Goal: Browse casually: Explore the website without a specific task or goal

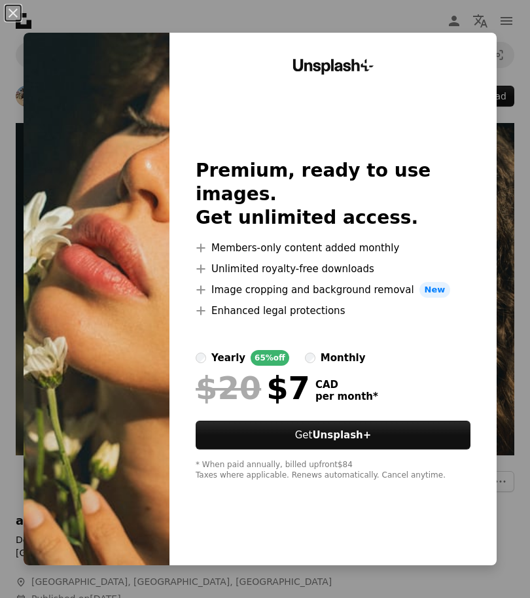
click at [127, 154] on img at bounding box center [97, 299] width 146 height 533
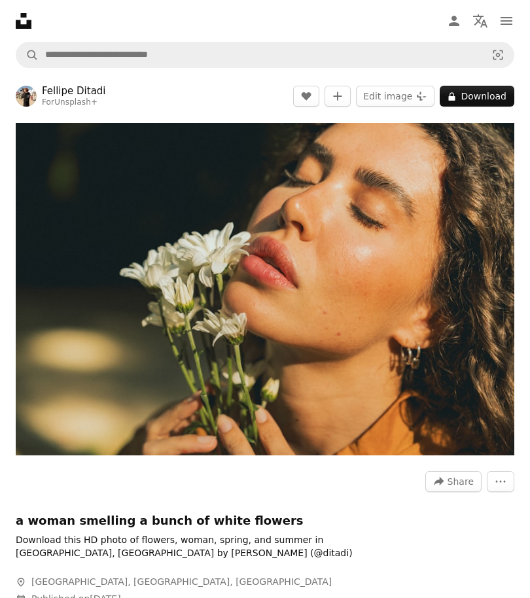
click at [490, 98] on button "A lock Download" at bounding box center [477, 96] width 75 height 21
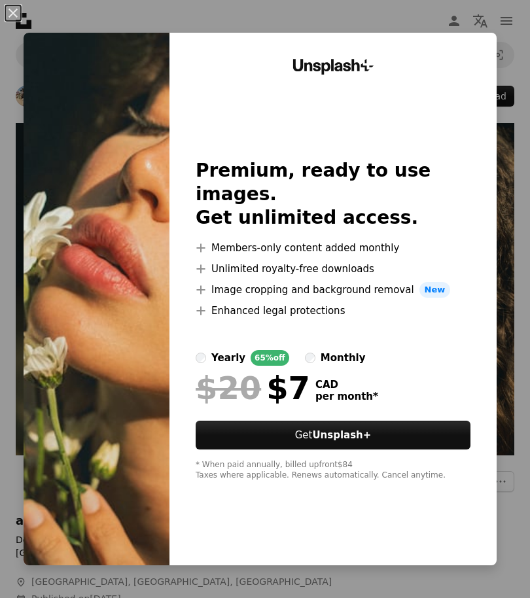
click at [117, 416] on img at bounding box center [97, 299] width 146 height 533
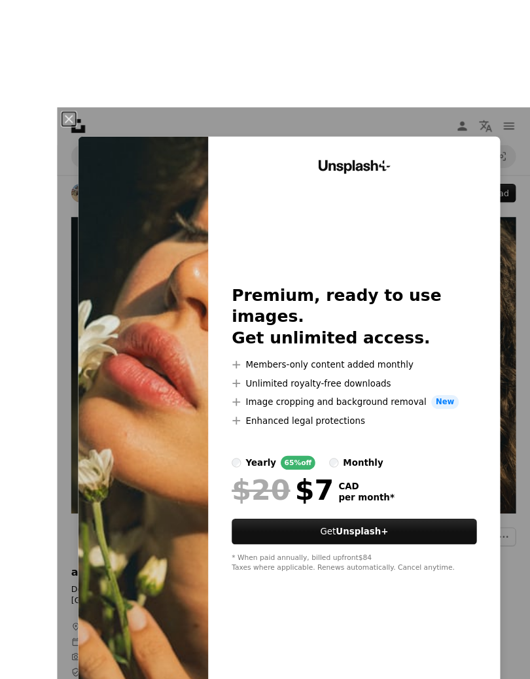
scroll to position [55, 0]
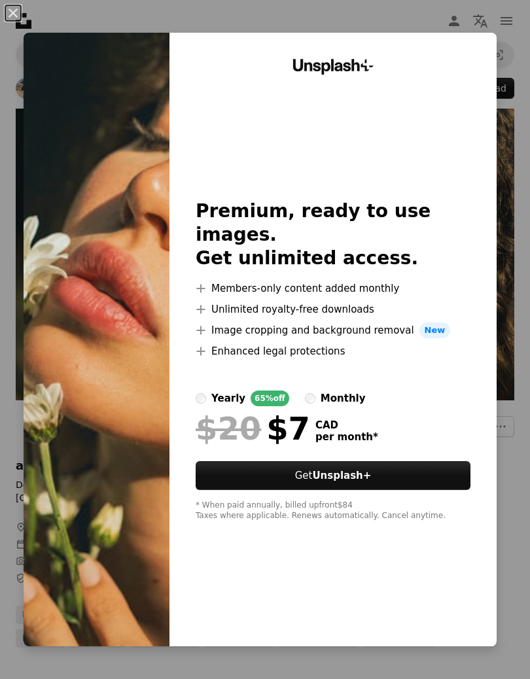
click at [361, 598] on div "An X shape Unsplash+ Premium, ready to use images. Get unlimited access. A plus…" at bounding box center [265, 339] width 530 height 679
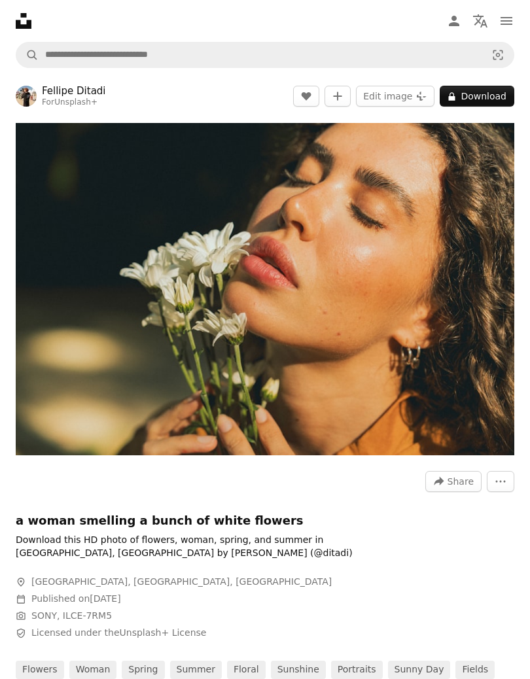
click at [143, 561] on div at bounding box center [212, 568] width 393 height 16
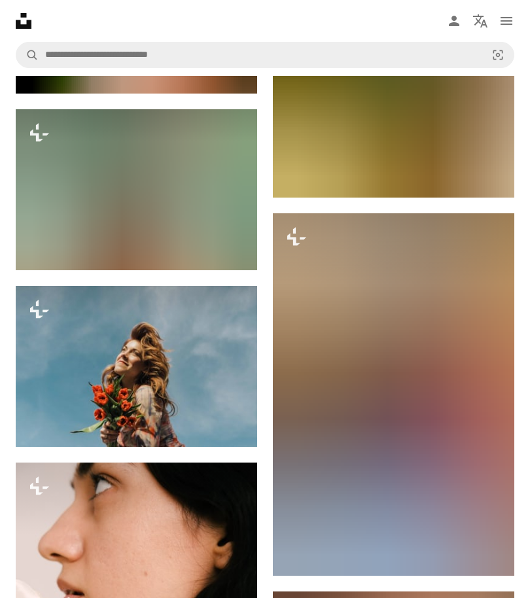
scroll to position [5000, 0]
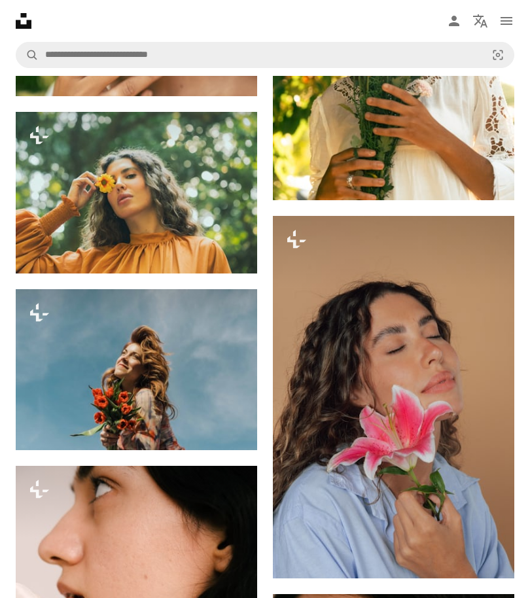
click at [423, 380] on img at bounding box center [394, 397] width 242 height 363
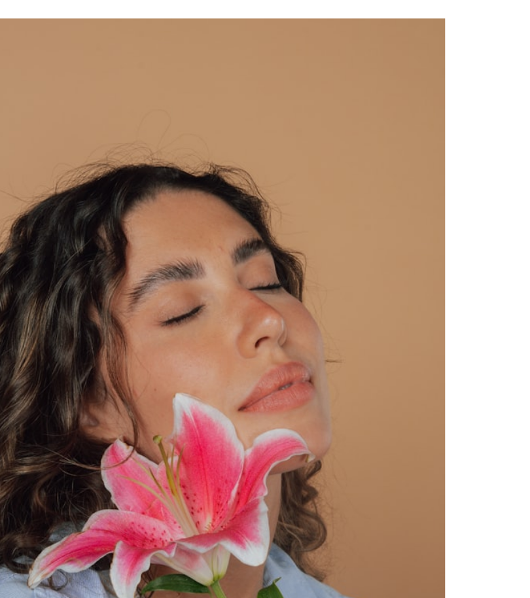
click at [256, 58] on img "Zoom in on this image" at bounding box center [260, 300] width 323 height 484
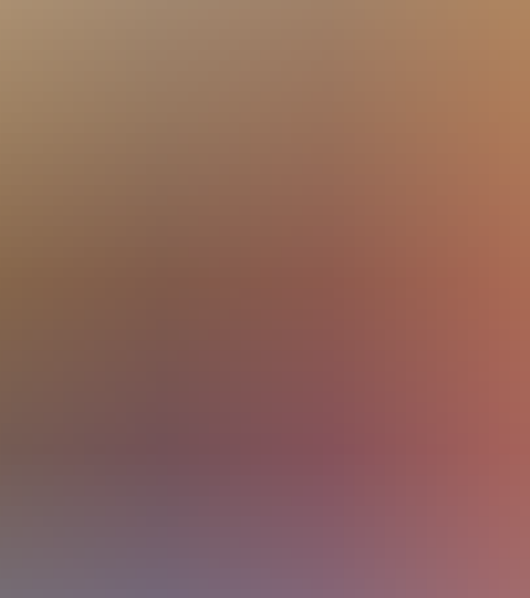
scroll to position [134, 0]
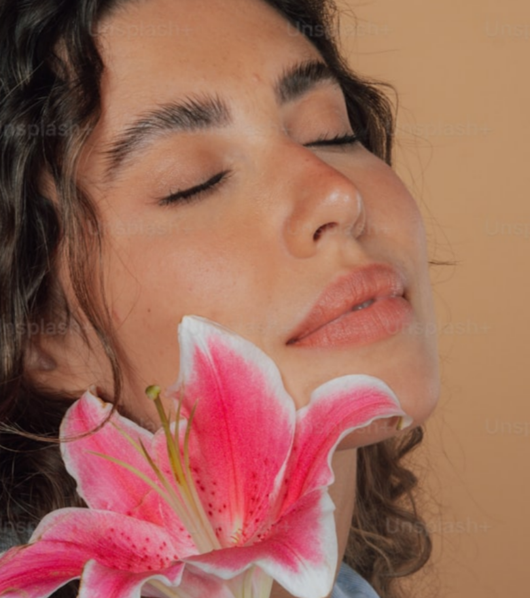
click at [209, 226] on img "Zoom out on this image" at bounding box center [264, 263] width 531 height 797
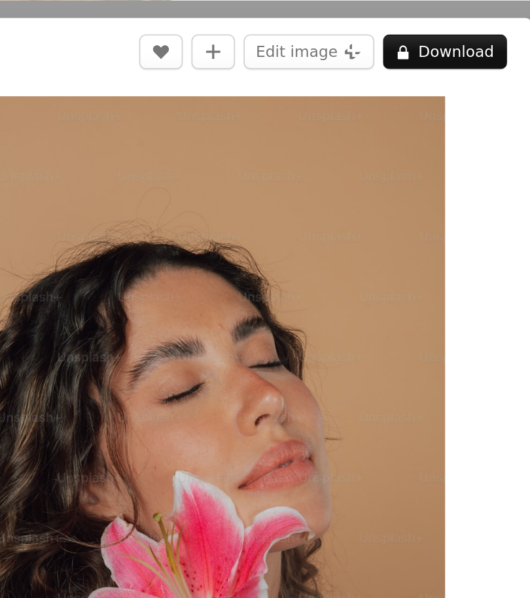
scroll to position [4830, 0]
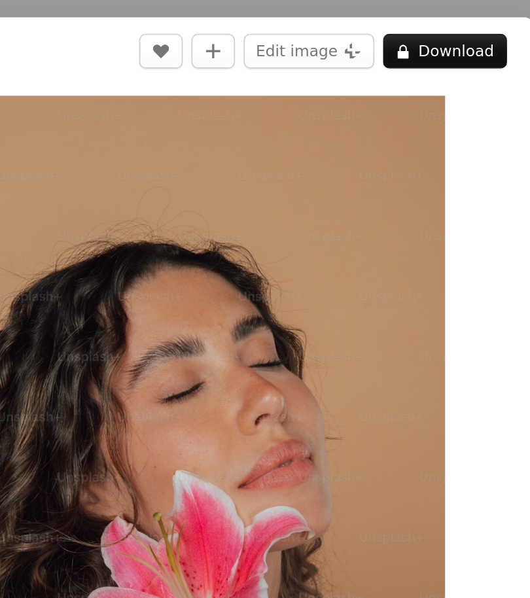
click at [384, 31] on button "A lock Download" at bounding box center [421, 30] width 75 height 21
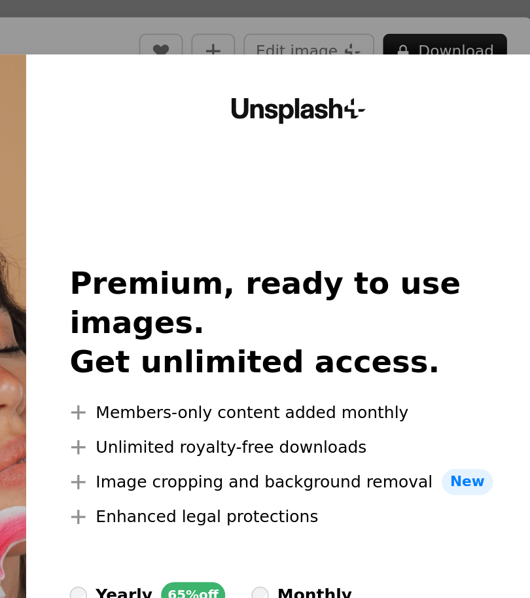
click at [212, 19] on div "An X shape Unsplash+ Premium, ready to use images. Get unlimited access. A plus…" at bounding box center [265, 299] width 530 height 598
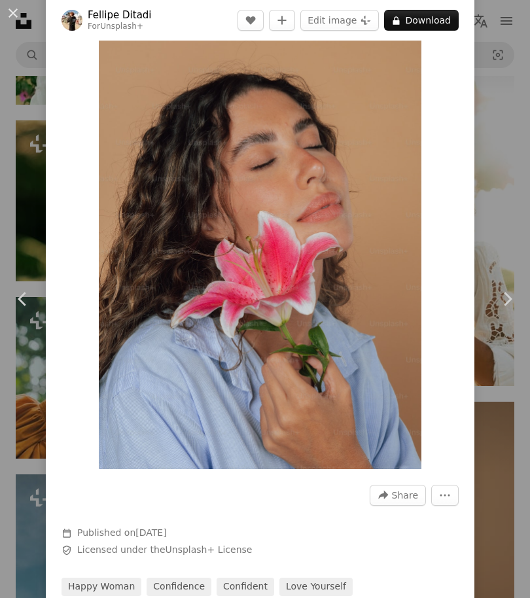
scroll to position [70, 0]
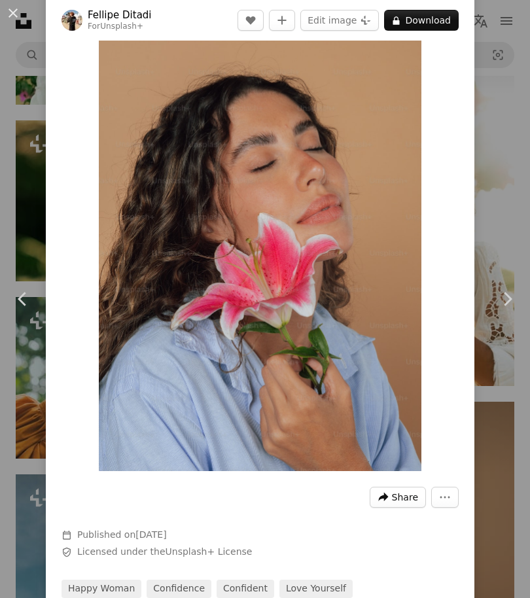
click at [409, 500] on span "Share" at bounding box center [405, 498] width 26 height 20
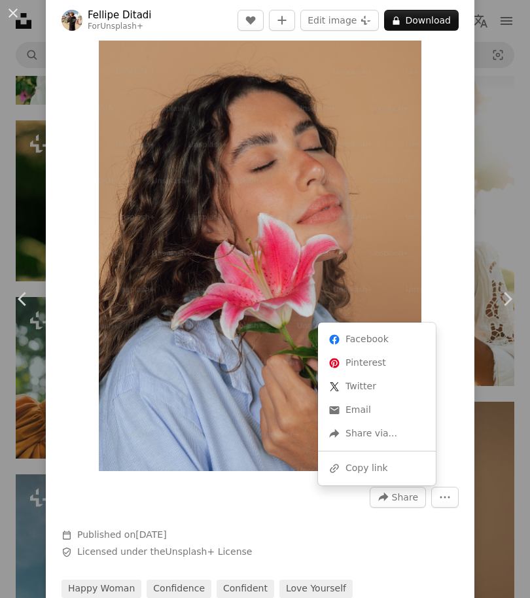
click at [425, 232] on dialog "An X shape Chevron left Chevron right [PERSON_NAME] For Unsplash+ A heart A plu…" at bounding box center [265, 299] width 530 height 598
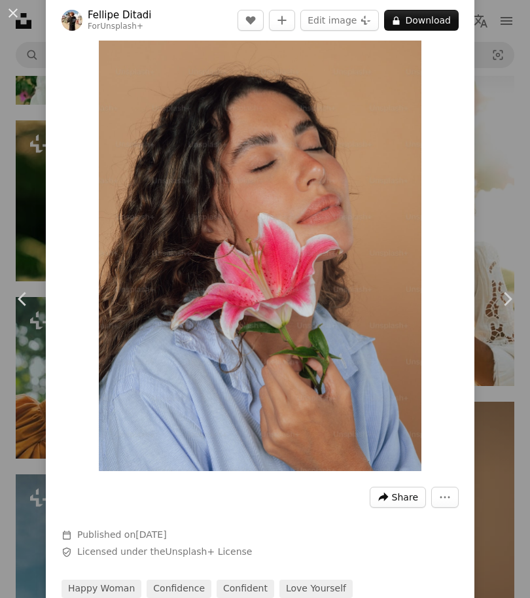
click at [412, 497] on span "Share" at bounding box center [405, 498] width 26 height 20
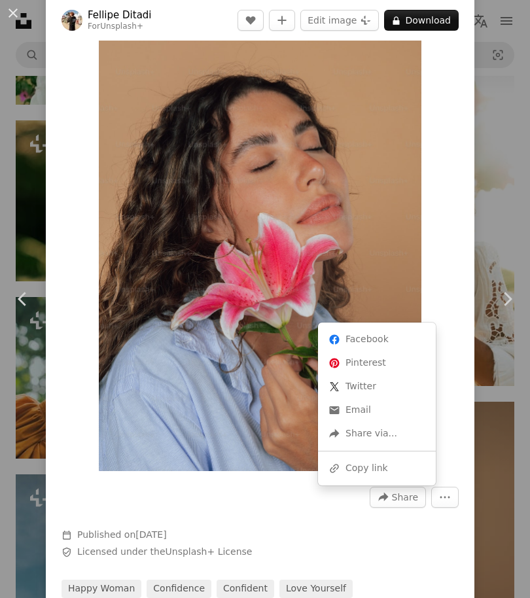
click at [421, 211] on img "Zoom in on this image" at bounding box center [260, 230] width 323 height 484
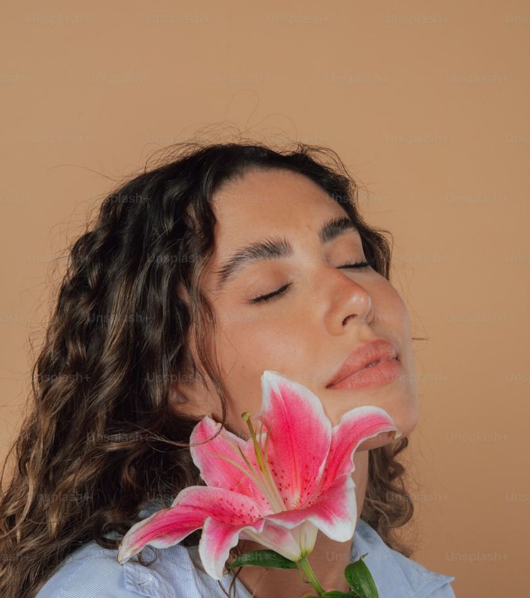
scroll to position [0, 0]
click at [503, 29] on img "Zoom out on this image" at bounding box center [264, 397] width 531 height 797
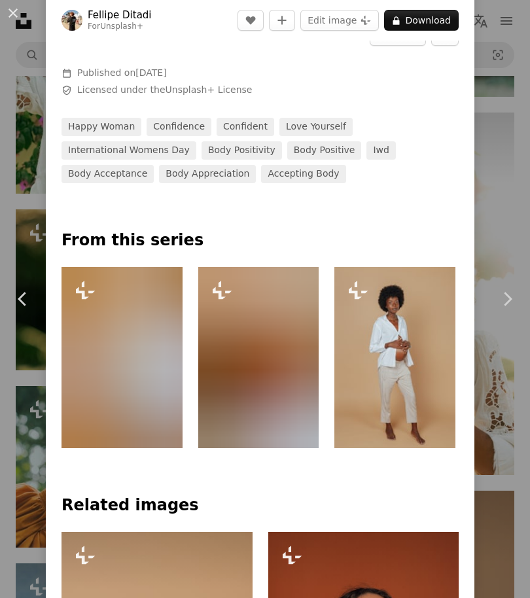
scroll to position [534, 0]
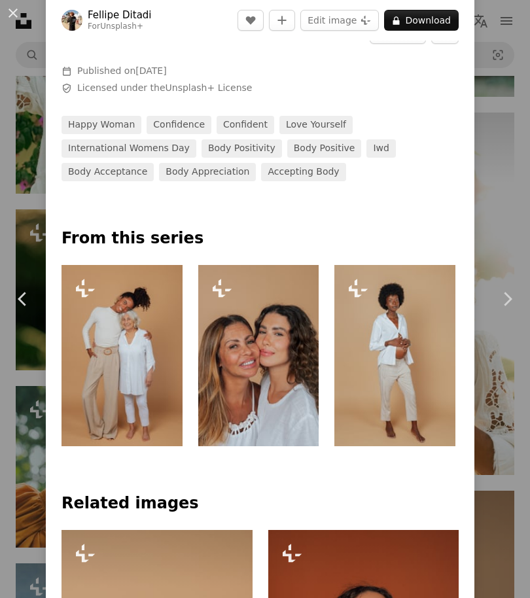
click at [274, 356] on img at bounding box center [258, 355] width 121 height 181
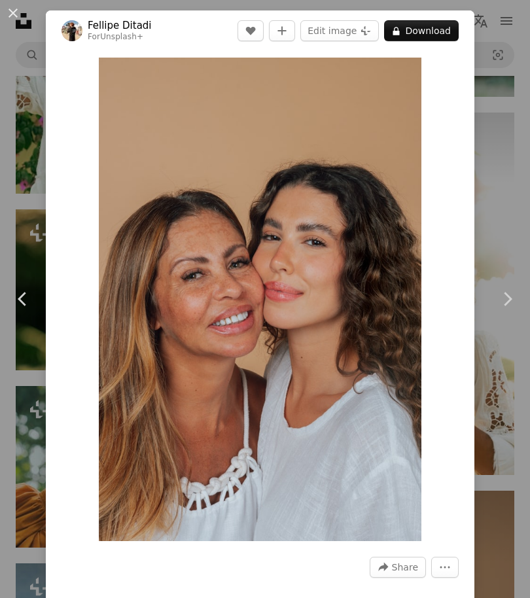
click at [317, 270] on img "Zoom in on this image" at bounding box center [260, 300] width 323 height 484
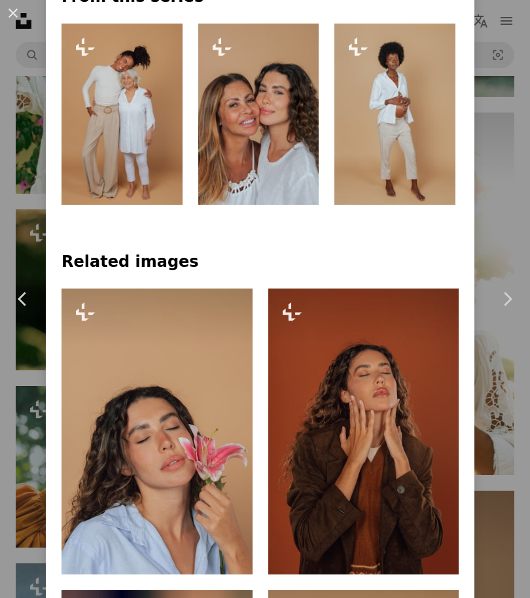
scroll to position [775, 0]
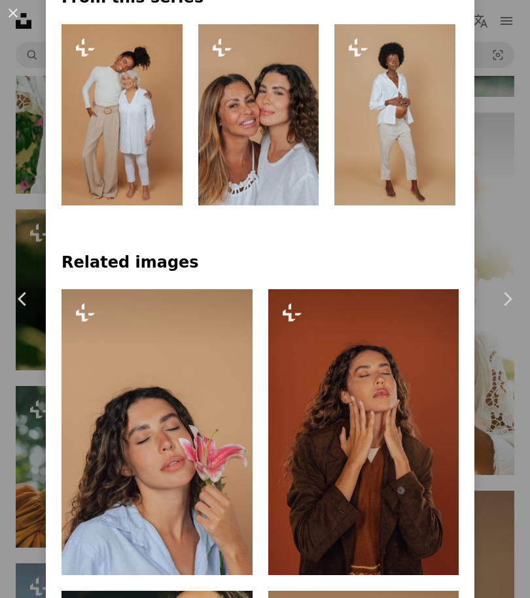
click at [393, 427] on img at bounding box center [363, 432] width 191 height 286
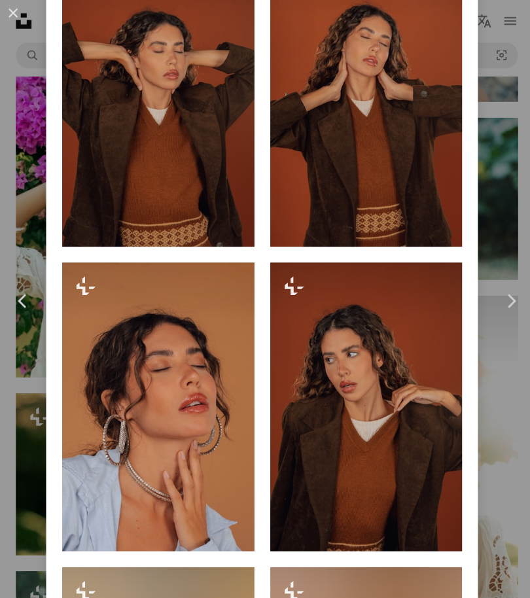
scroll to position [1084, 0]
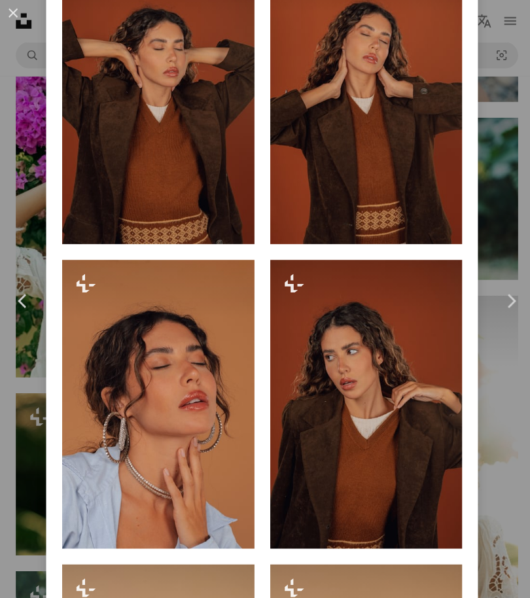
click at [187, 414] on img at bounding box center [157, 402] width 191 height 286
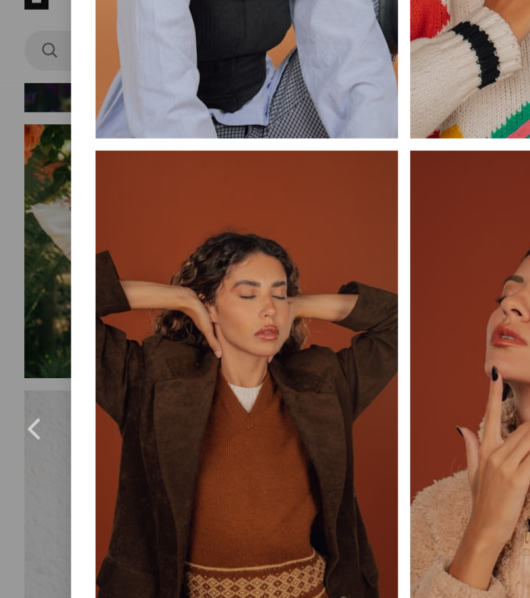
scroll to position [1874, 0]
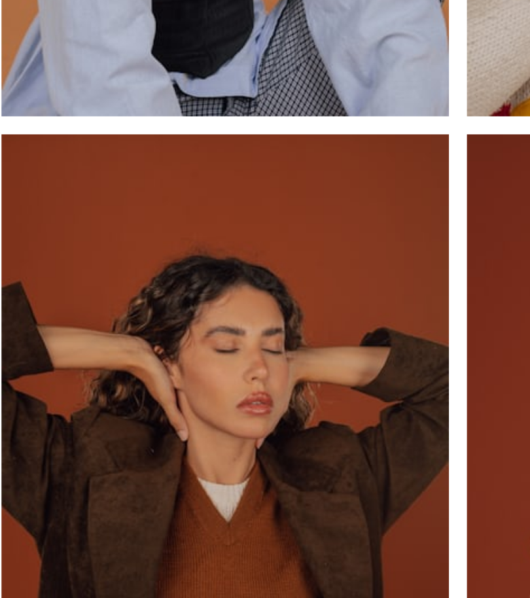
click at [163, 121] on img at bounding box center [159, 267] width 195 height 292
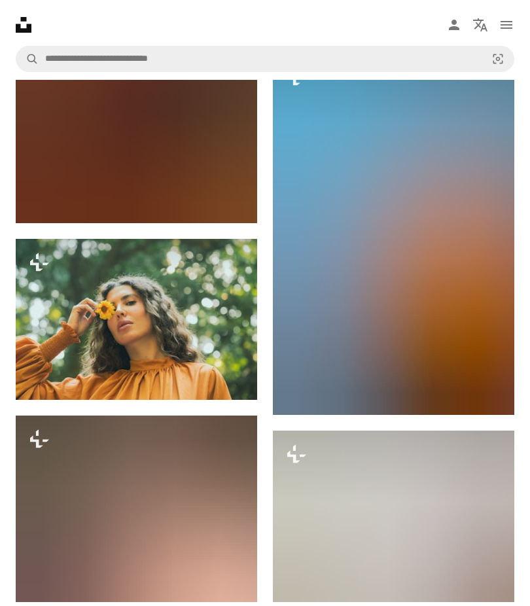
scroll to position [9920, 0]
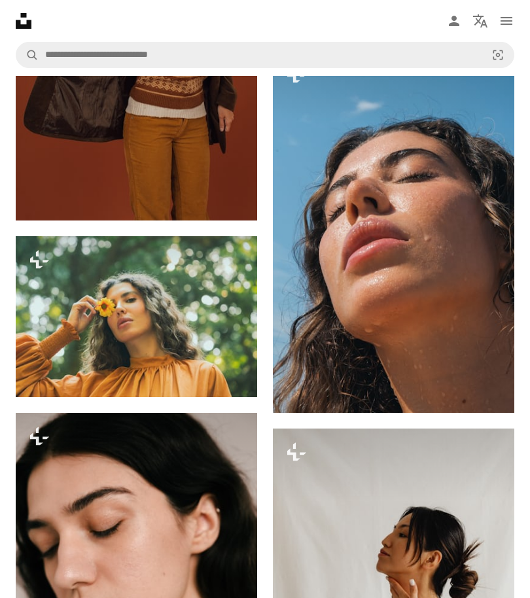
click at [412, 272] on img at bounding box center [394, 231] width 242 height 363
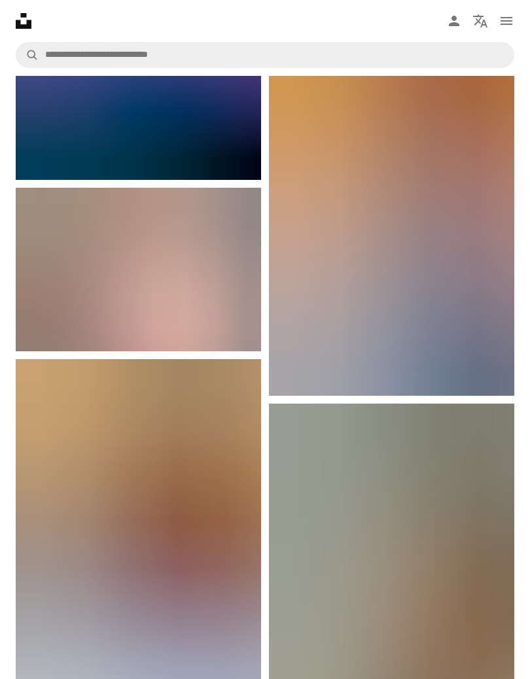
scroll to position [14457, 0]
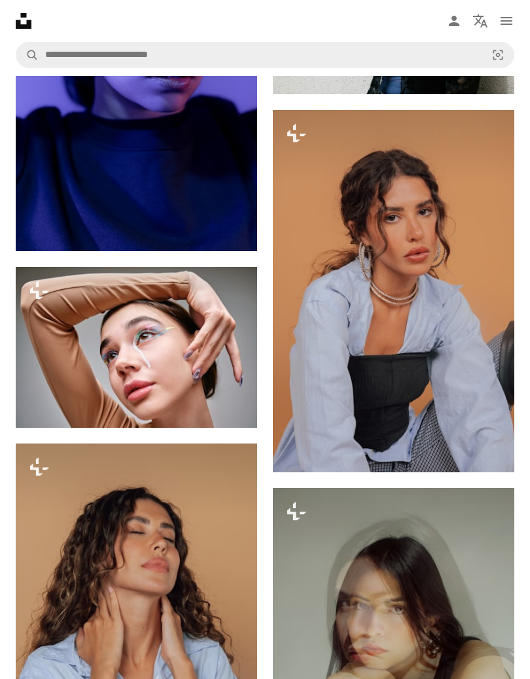
click at [165, 563] on img at bounding box center [137, 625] width 242 height 363
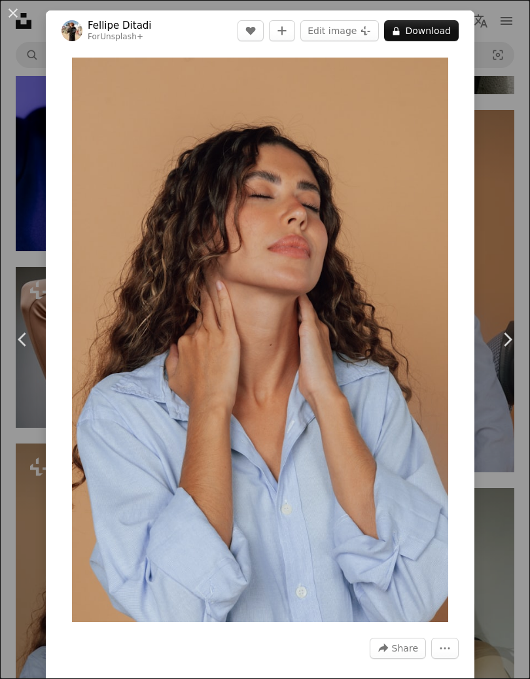
click at [430, 31] on button "A lock Download" at bounding box center [421, 30] width 75 height 21
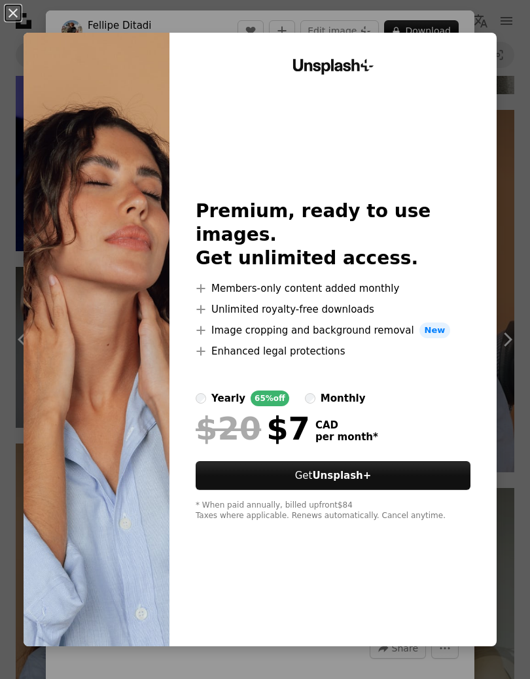
click at [107, 295] on img at bounding box center [97, 340] width 146 height 614
click at [111, 285] on img at bounding box center [97, 340] width 146 height 614
click at [137, 567] on img at bounding box center [97, 340] width 146 height 614
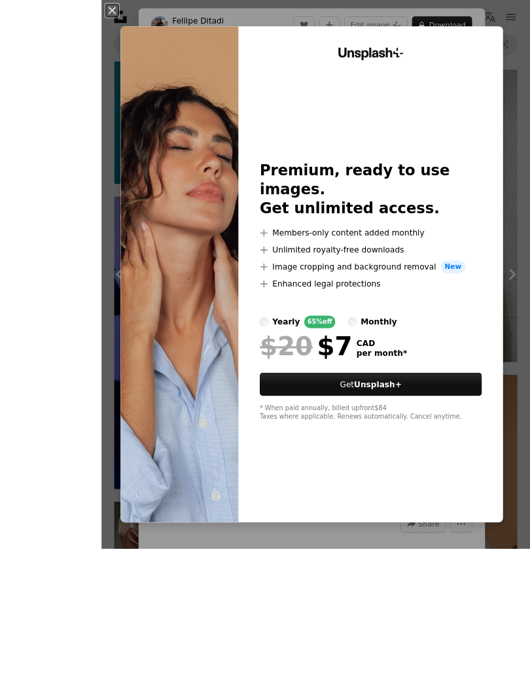
scroll to position [14450, 0]
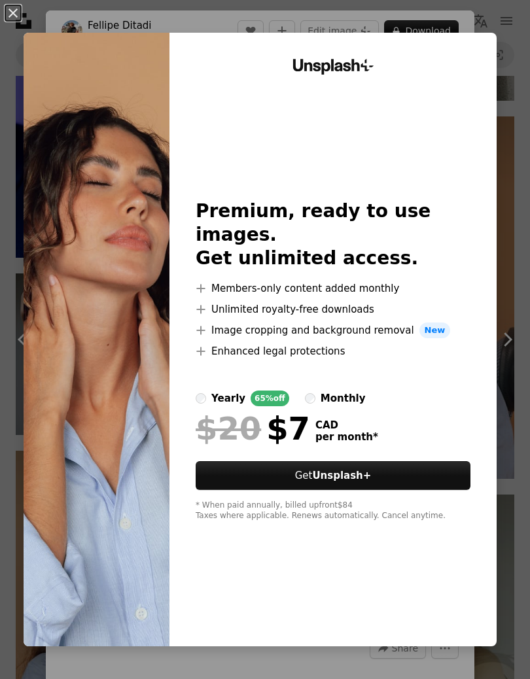
click at [125, 127] on img at bounding box center [97, 340] width 146 height 614
click at [12, 14] on button "An X shape" at bounding box center [13, 13] width 16 height 16
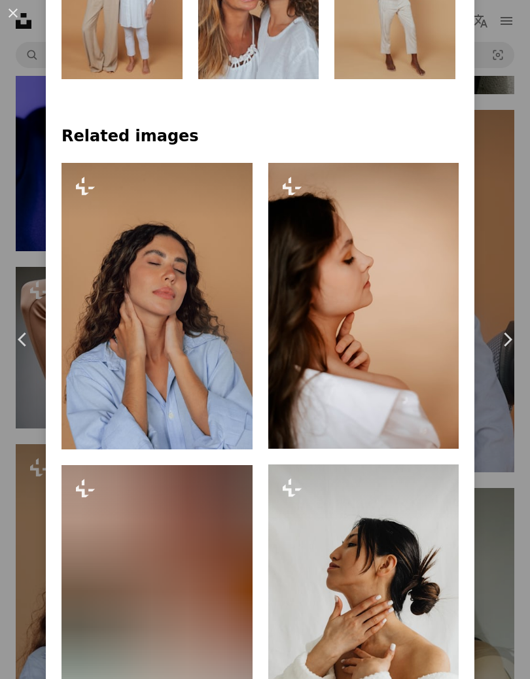
scroll to position [1012, 0]
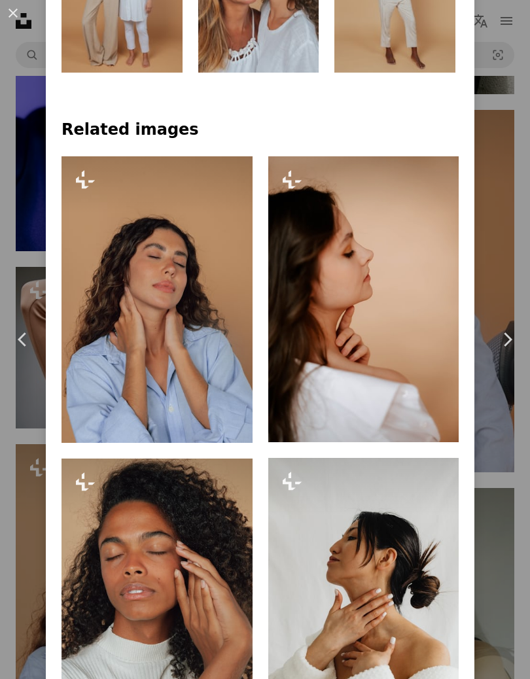
click at [165, 321] on img at bounding box center [157, 299] width 191 height 286
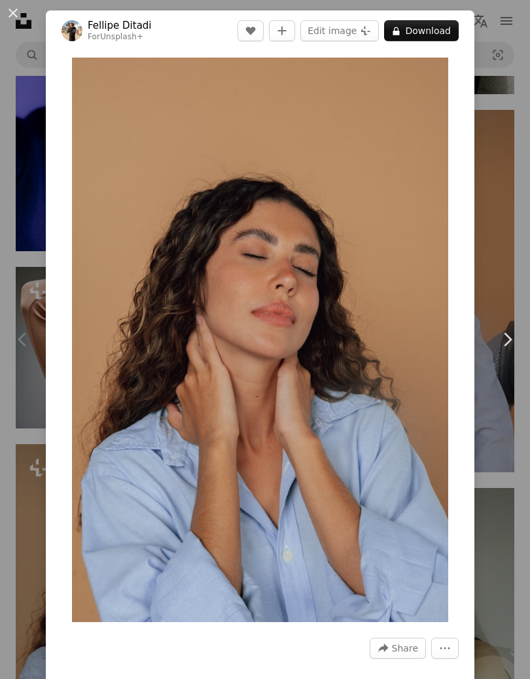
click at [185, 334] on img "Zoom in on this image" at bounding box center [260, 340] width 376 height 565
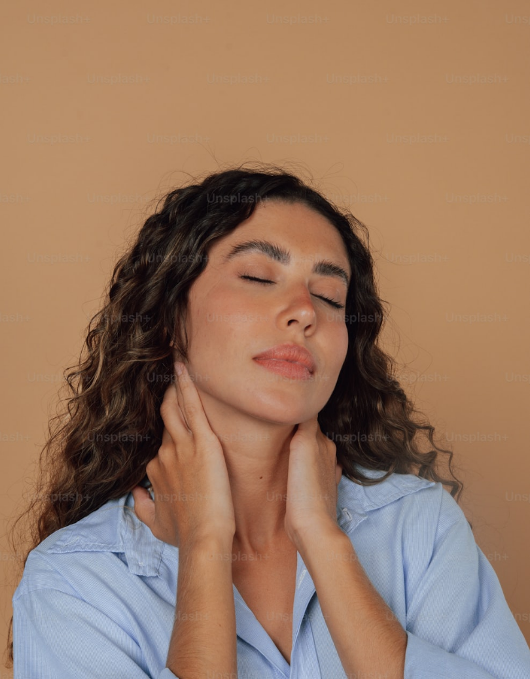
click at [504, 25] on img "Zoom out on this image" at bounding box center [264, 397] width 531 height 797
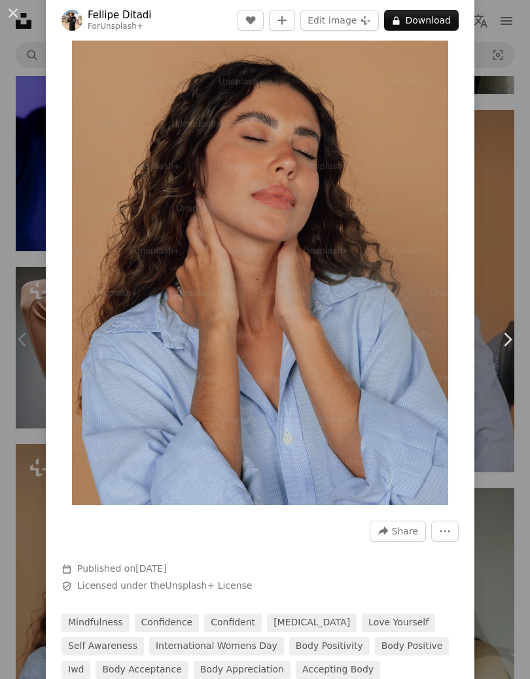
scroll to position [125, 0]
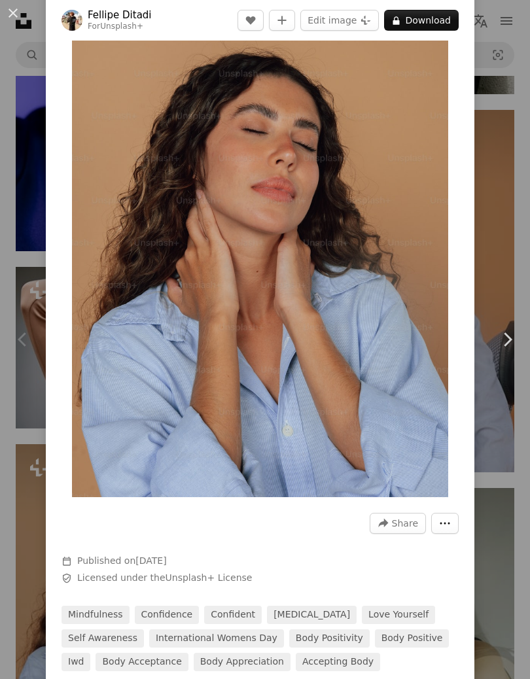
click at [451, 522] on icon "More Actions" at bounding box center [445, 524] width 12 height 12
click at [346, 555] on dialog "An X shape Chevron left Chevron right [PERSON_NAME] For Unsplash+ A heart A plu…" at bounding box center [265, 339] width 530 height 679
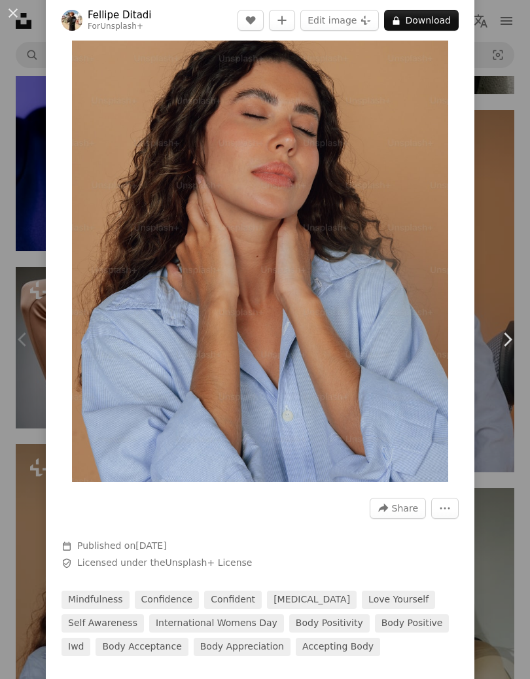
scroll to position [143, 0]
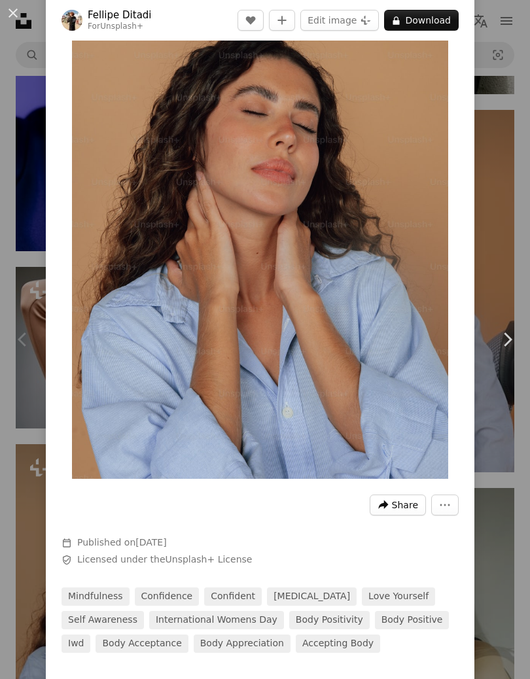
click at [408, 506] on span "Share" at bounding box center [405, 505] width 26 height 20
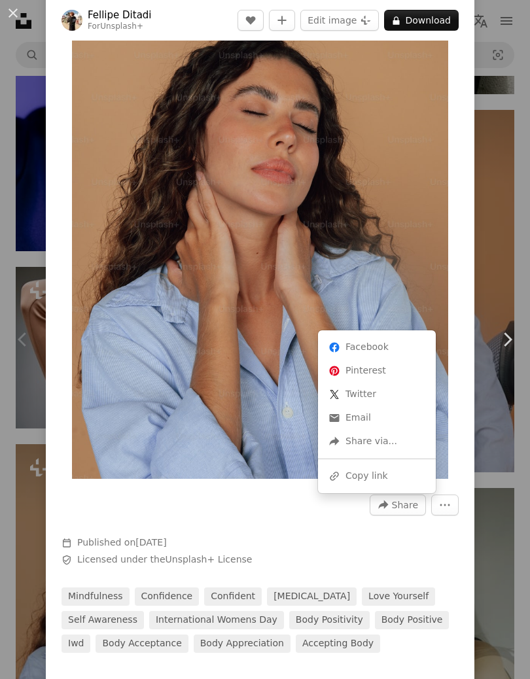
click at [357, 539] on dialog "An X shape Chevron left Chevron right [PERSON_NAME] For Unsplash+ A heart A plu…" at bounding box center [265, 339] width 530 height 679
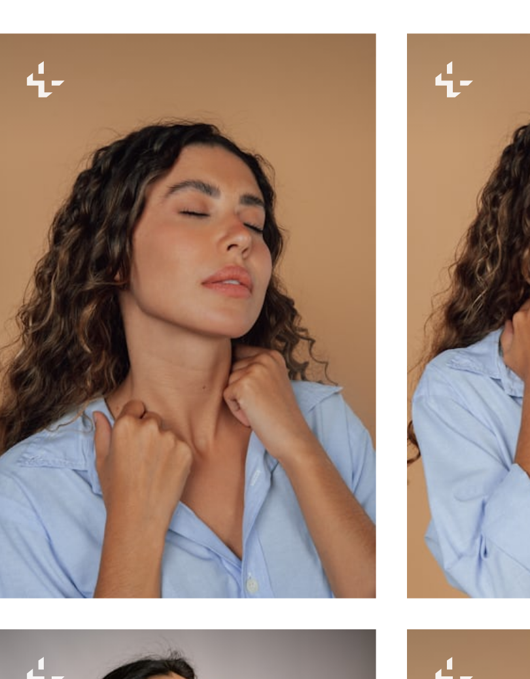
scroll to position [882, 0]
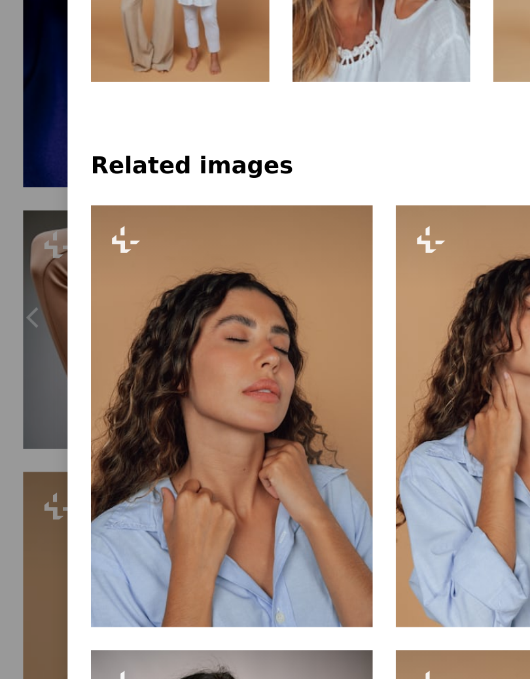
click at [211, 516] on button "A lock Download" at bounding box center [202, 526] width 73 height 21
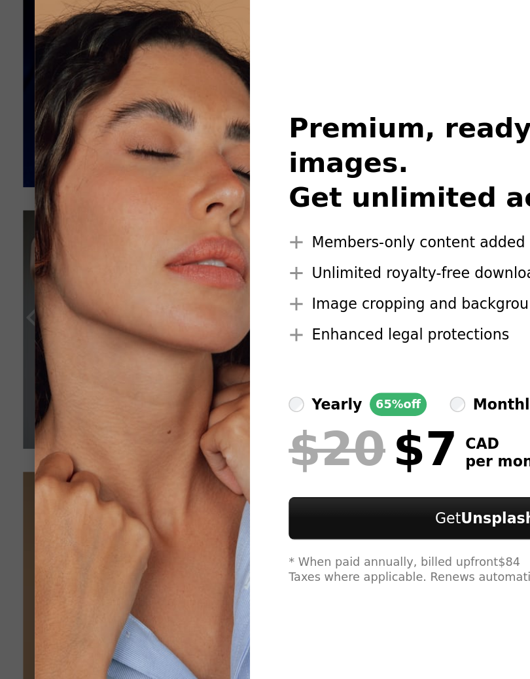
click at [127, 195] on img at bounding box center [97, 340] width 146 height 614
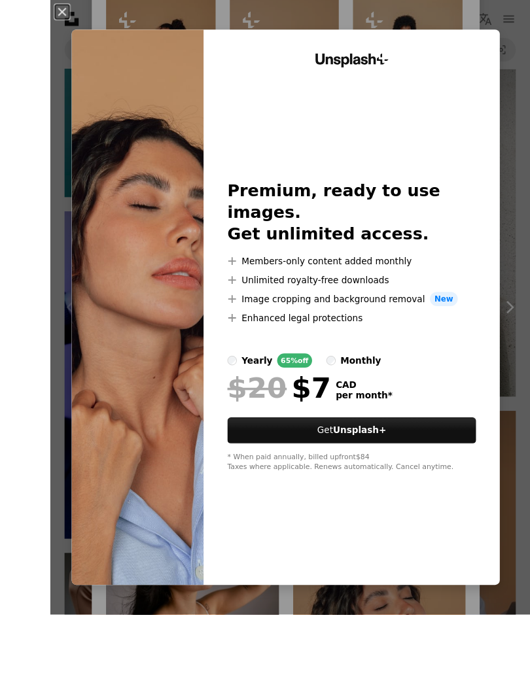
scroll to position [14356, 0]
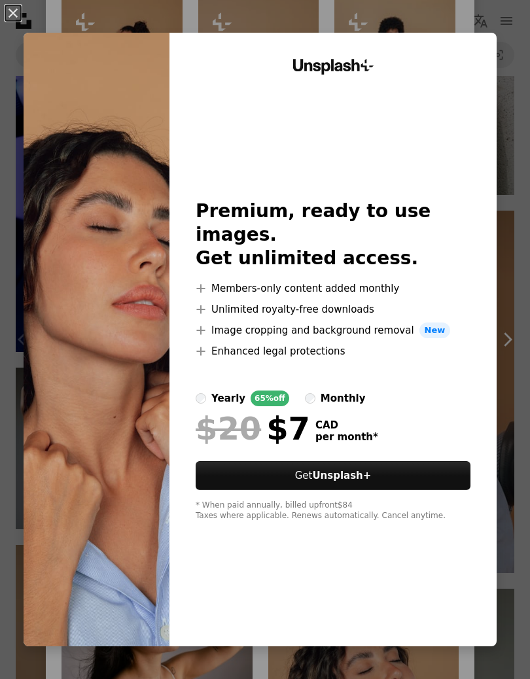
click at [148, 91] on img at bounding box center [97, 340] width 146 height 614
click at [20, 9] on button "An X shape" at bounding box center [13, 13] width 16 height 16
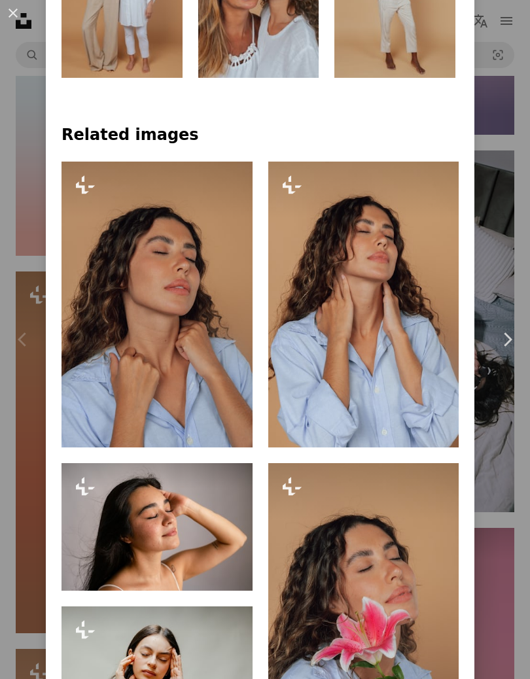
scroll to position [983, 0]
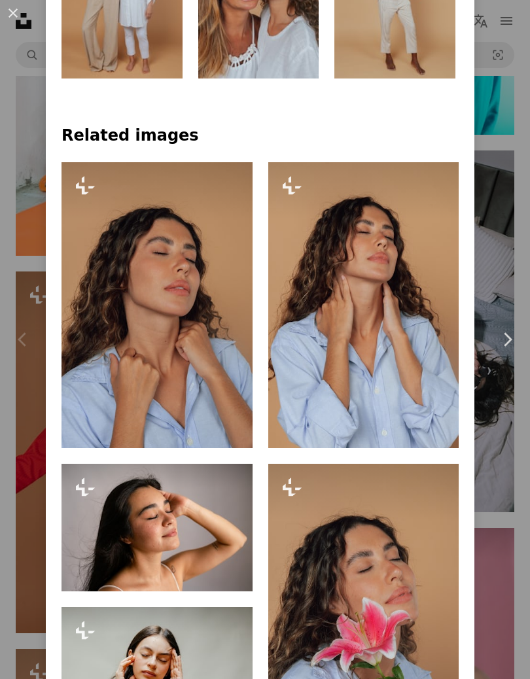
click at [181, 362] on img at bounding box center [157, 305] width 191 height 286
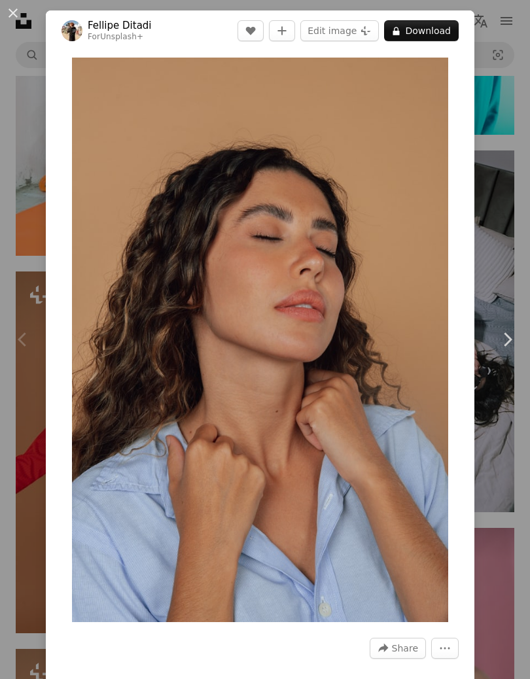
click at [177, 348] on img "Zoom in on this image" at bounding box center [260, 340] width 376 height 565
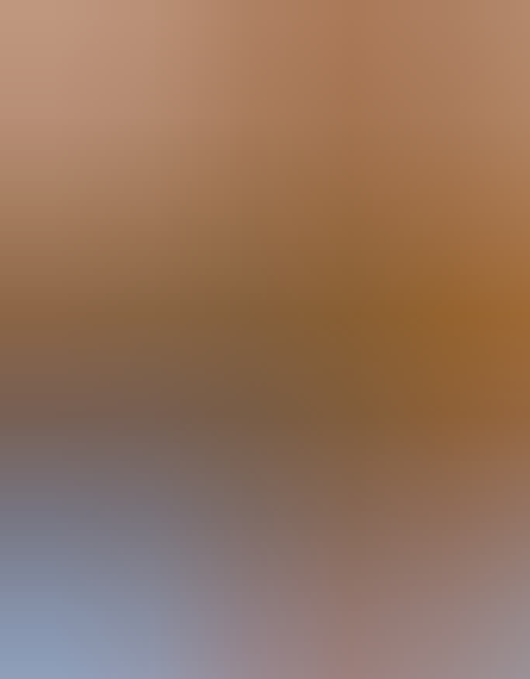
scroll to position [22, 0]
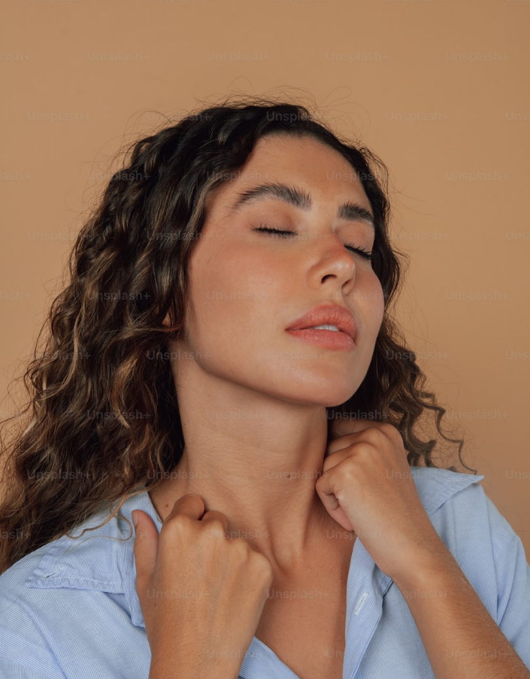
click at [369, 397] on img "Zoom out on this image" at bounding box center [264, 375] width 531 height 797
click at [369, 397] on img "Zoom out on this image" at bounding box center [260, 340] width 376 height 565
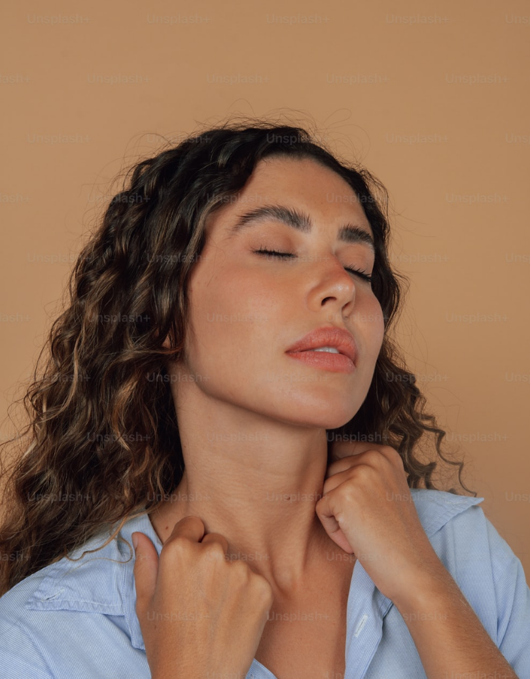
scroll to position [59, 0]
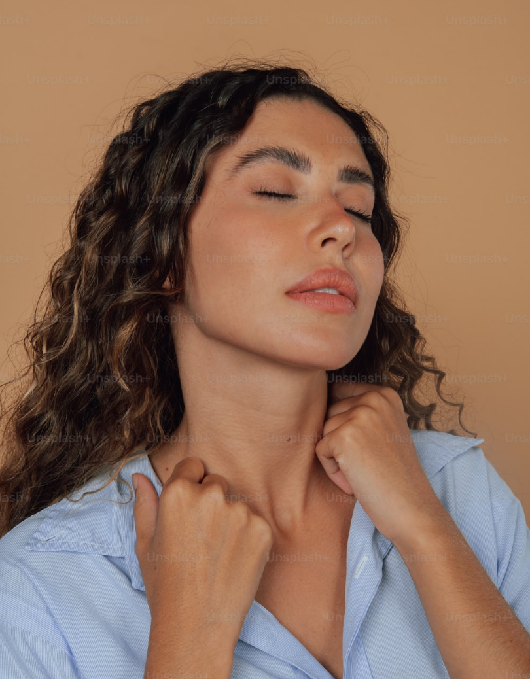
click at [368, 399] on img "Zoom out on this image" at bounding box center [264, 338] width 531 height 797
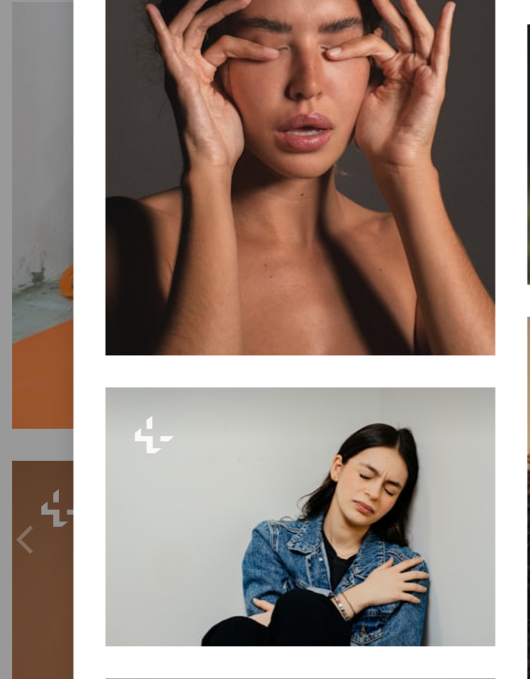
scroll to position [4345, 0]
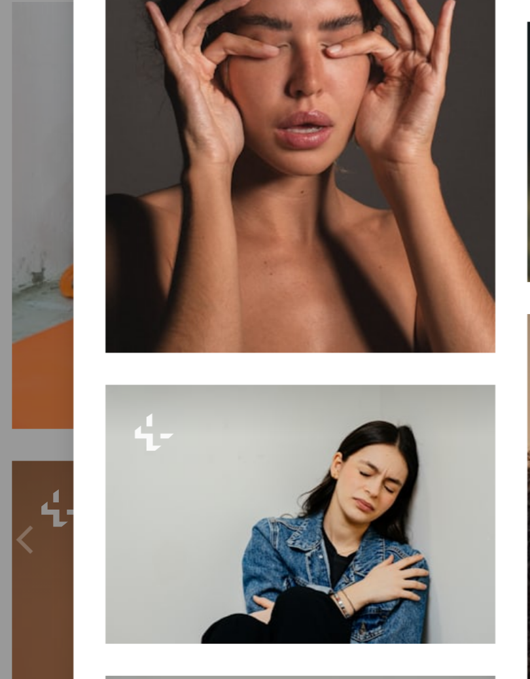
click at [162, 172] on img at bounding box center [157, 104] width 191 height 286
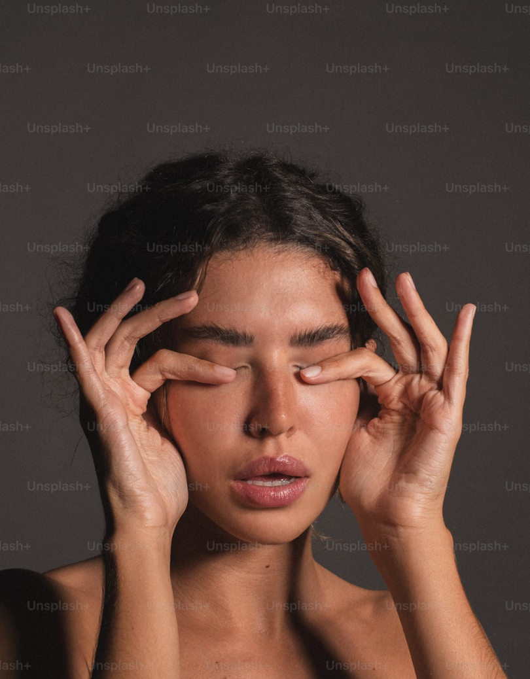
scroll to position [7, 0]
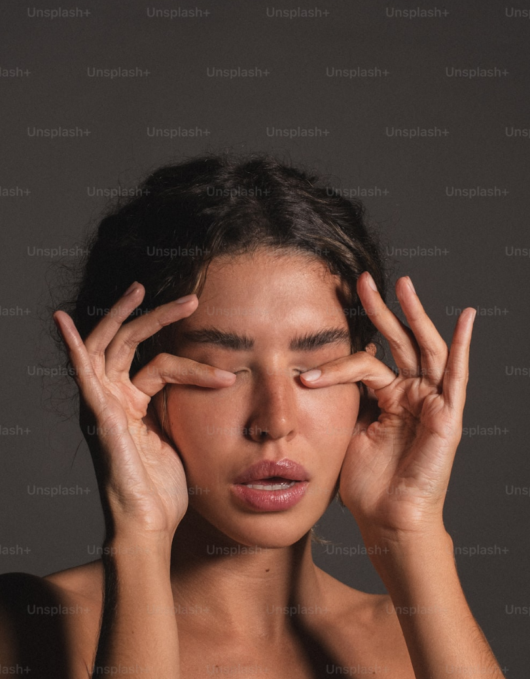
click at [501, 22] on img "Zoom out on this image" at bounding box center [264, 391] width 531 height 797
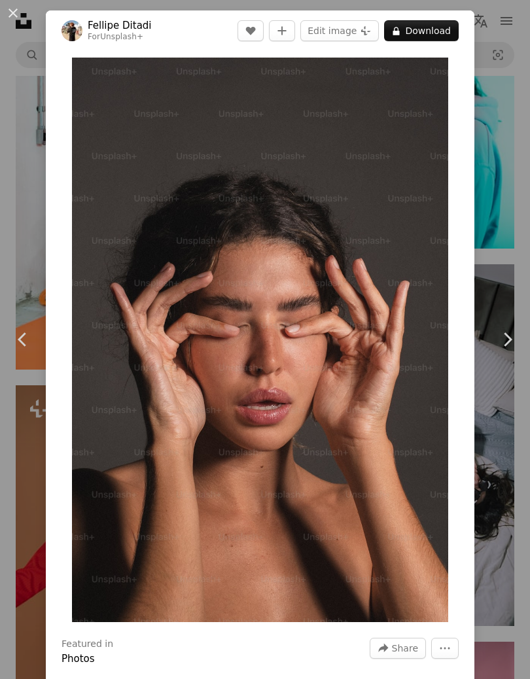
click at [509, 24] on div "An X shape Chevron left Chevron right [PERSON_NAME] For Unsplash+ A heart A plu…" at bounding box center [265, 339] width 530 height 679
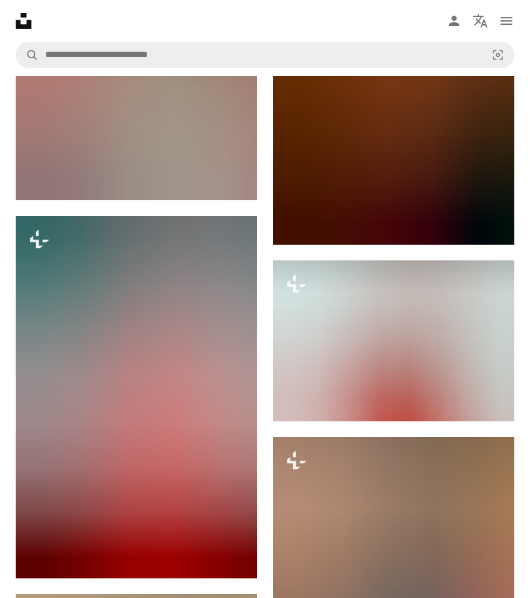
scroll to position [12894, 0]
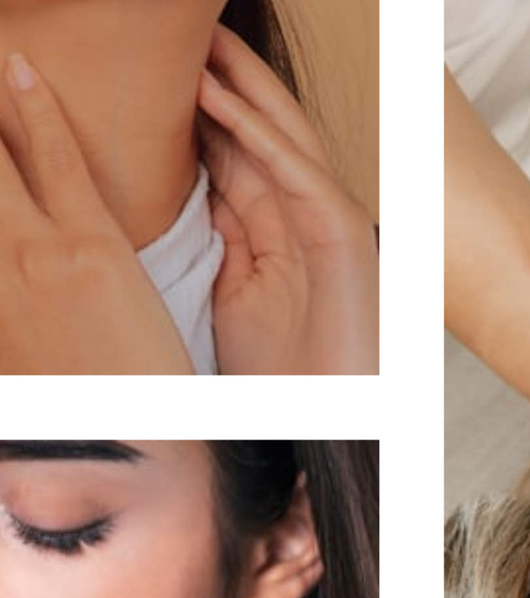
scroll to position [16940, 0]
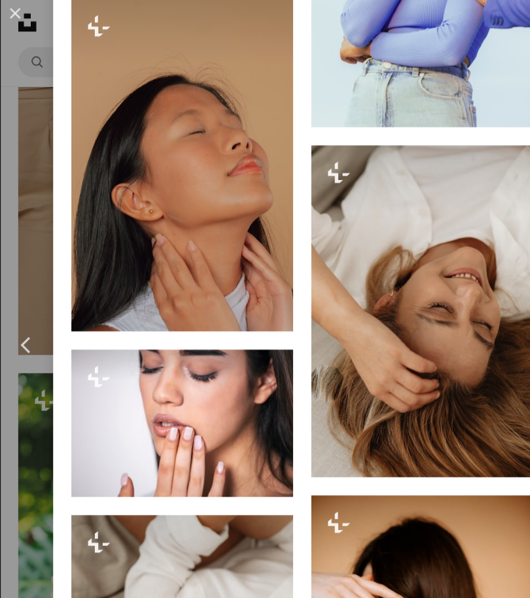
click at [200, 266] on img at bounding box center [157, 144] width 191 height 286
click at [200, 287] on img at bounding box center [157, 144] width 191 height 286
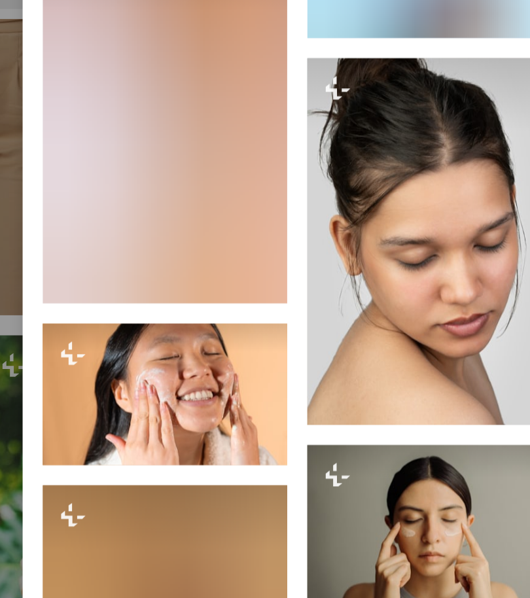
scroll to position [3746, 0]
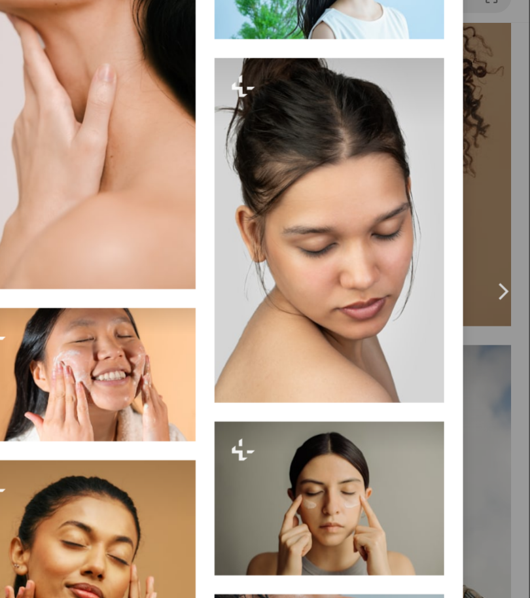
click at [310, 285] on img at bounding box center [363, 248] width 191 height 286
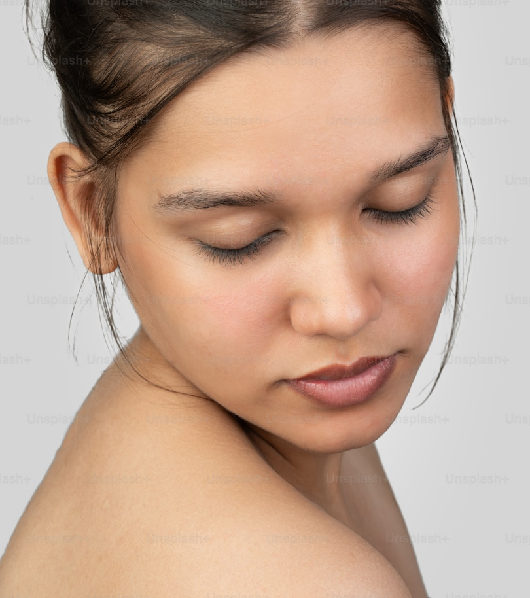
scroll to position [198, 0]
click at [508, 26] on img "Zoom out on this image" at bounding box center [264, 200] width 531 height 797
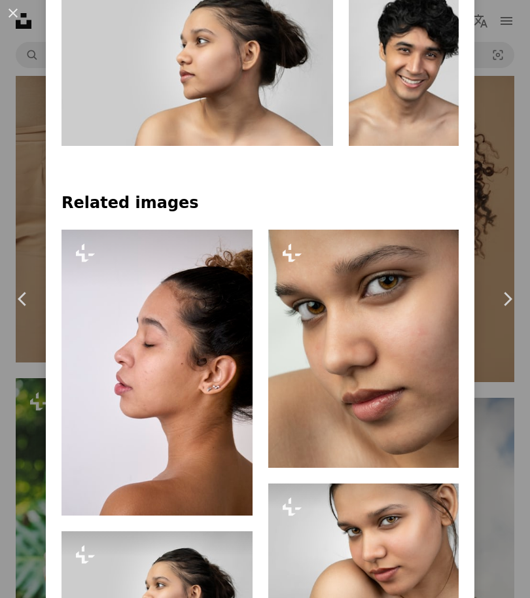
scroll to position [827, 0]
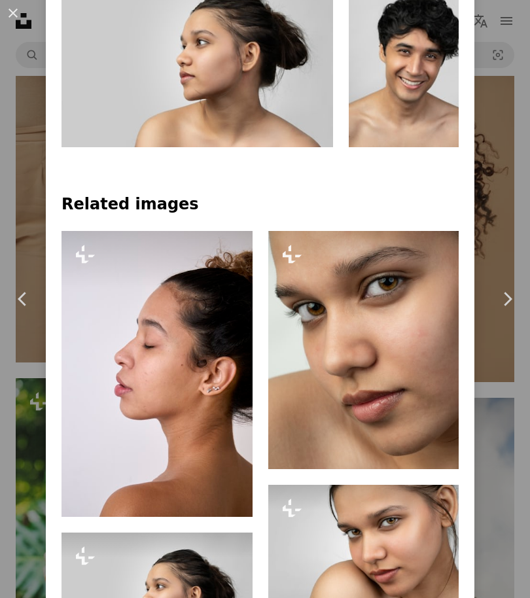
click at [401, 368] on img at bounding box center [363, 350] width 191 height 238
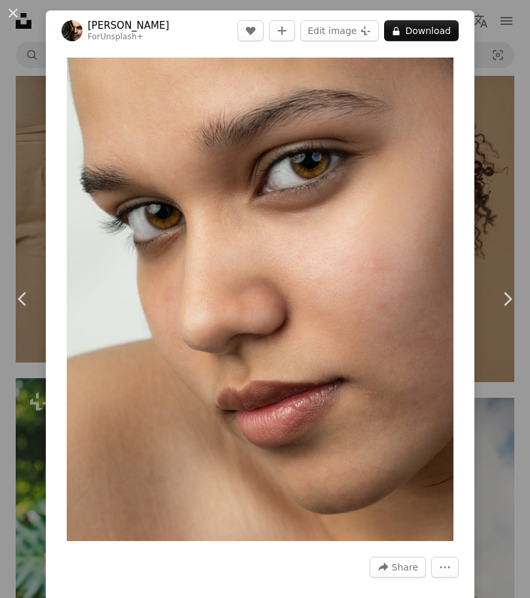
click at [396, 367] on img "Zoom in on this image" at bounding box center [260, 300] width 387 height 484
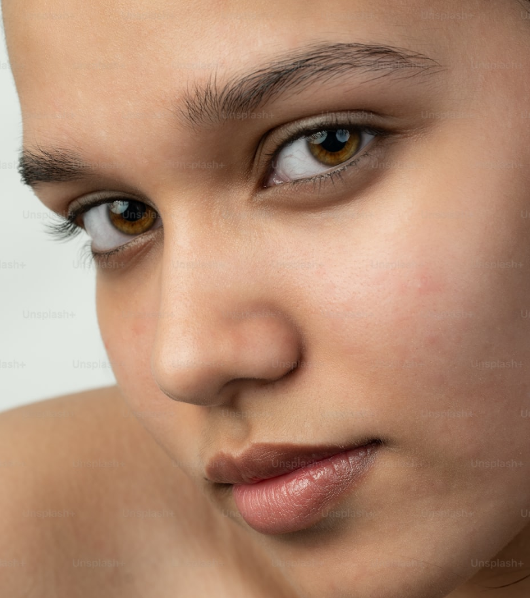
click at [349, 409] on img "Zoom out on this image" at bounding box center [264, 331] width 531 height 664
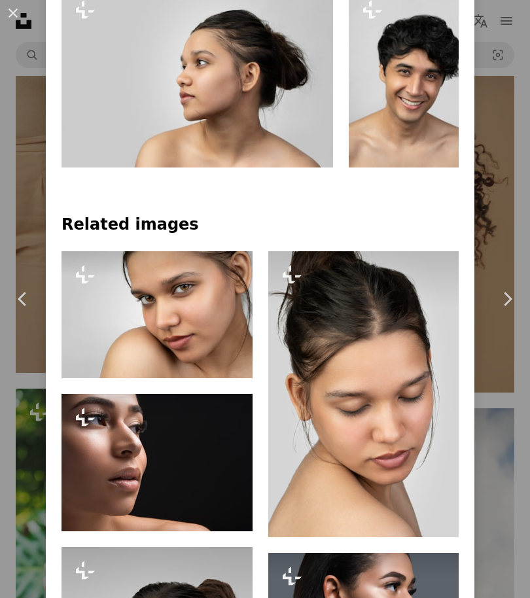
scroll to position [802, 0]
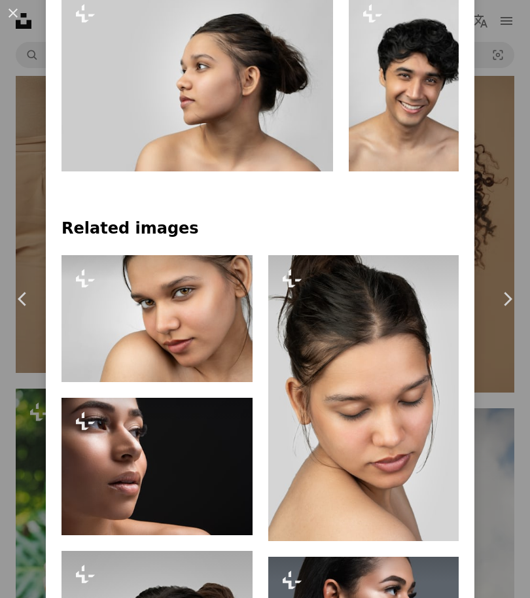
click at [203, 323] on img at bounding box center [157, 318] width 191 height 127
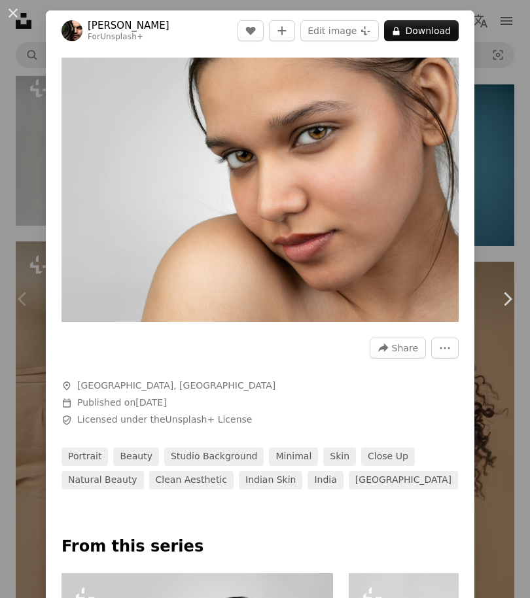
click at [346, 253] on img "Zoom in on this image" at bounding box center [260, 190] width 397 height 264
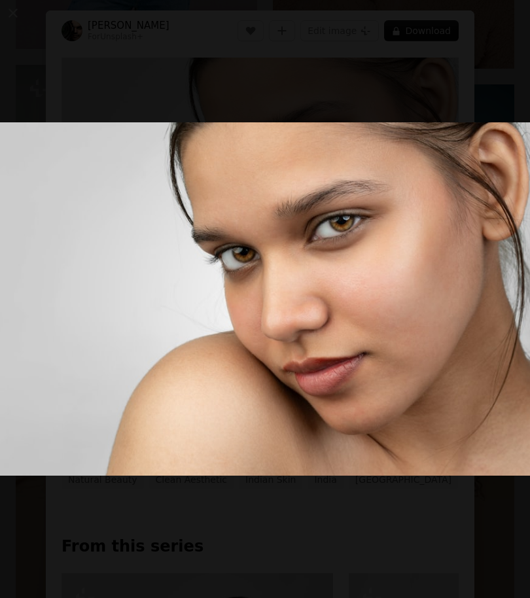
click at [361, 325] on img "Zoom out on this image" at bounding box center [264, 299] width 531 height 354
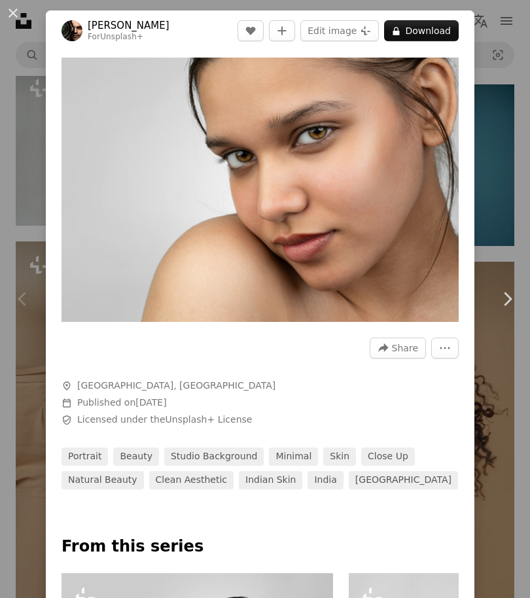
click at [377, 357] on div "A forward-right arrow Share More Actions" at bounding box center [260, 348] width 397 height 21
click at [385, 249] on img "Zoom in on this image" at bounding box center [260, 190] width 397 height 264
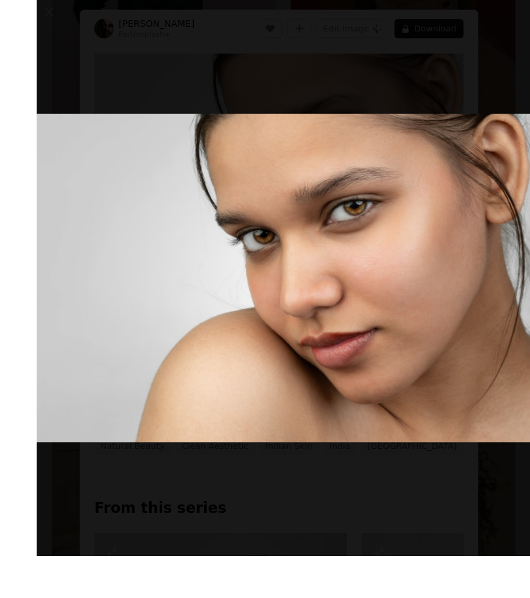
scroll to position [16622, 0]
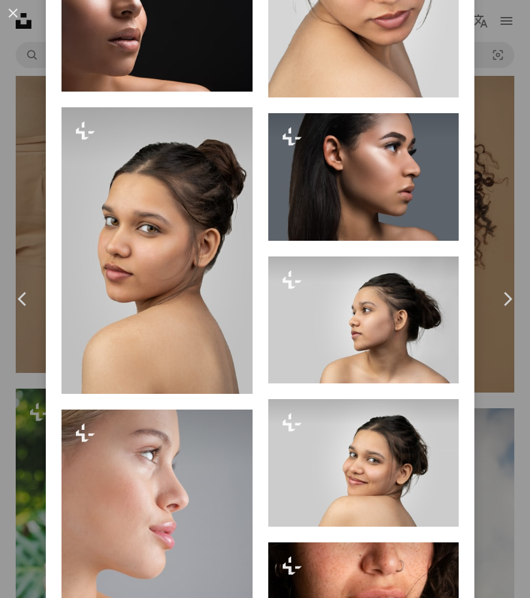
scroll to position [1186, 0]
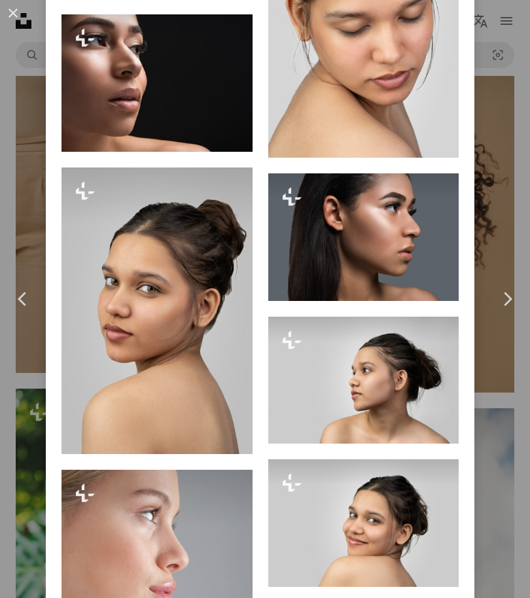
click at [185, 348] on img at bounding box center [157, 311] width 191 height 286
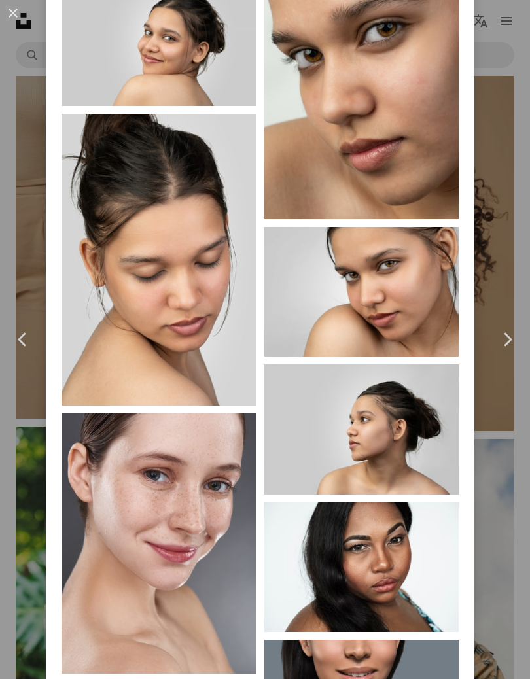
scroll to position [1174, 0]
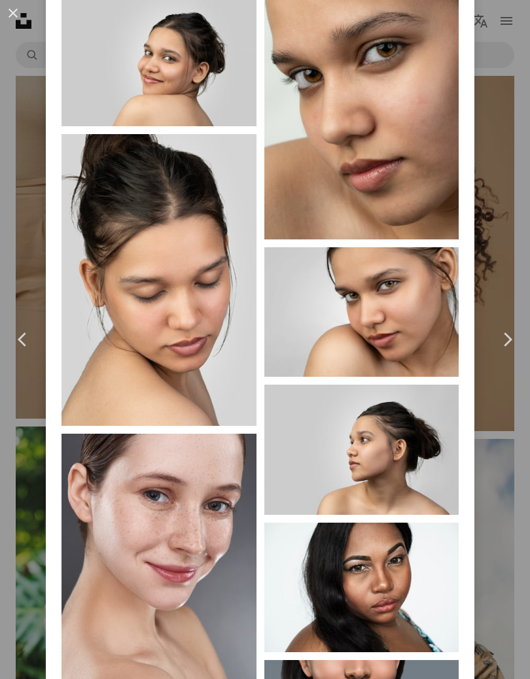
click at [177, 320] on img at bounding box center [159, 280] width 195 height 292
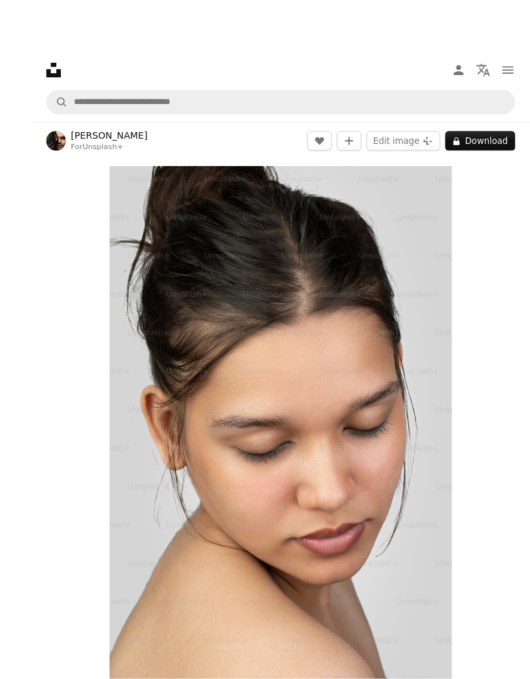
scroll to position [14, 0]
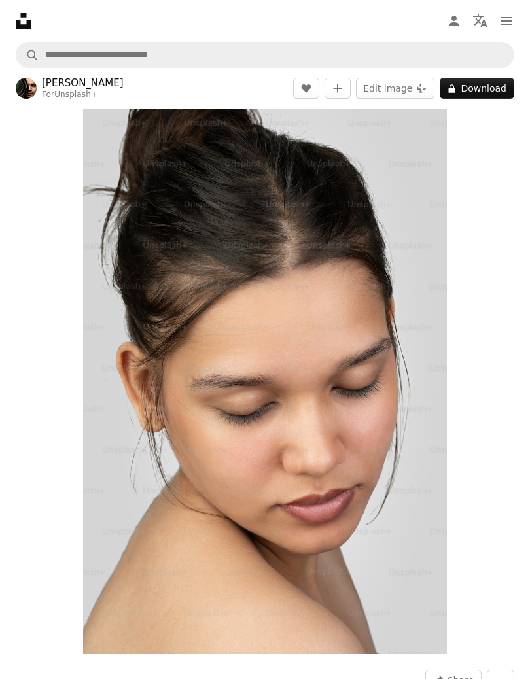
click at [82, 90] on link "Unsplash+" at bounding box center [75, 94] width 43 height 9
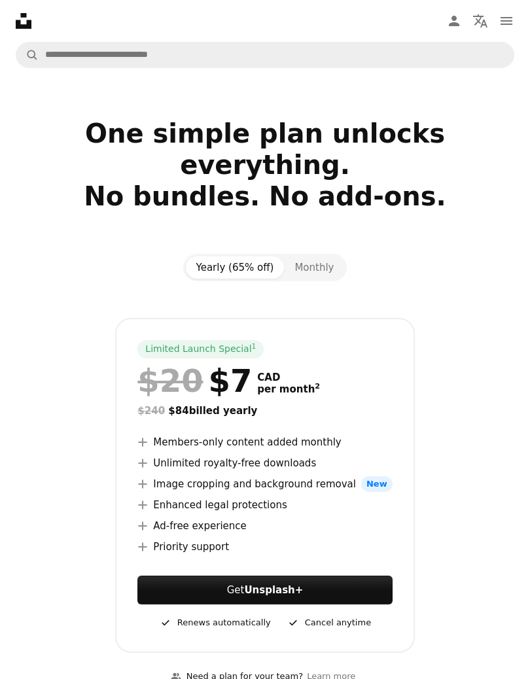
click at [56, 338] on div "Limited Launch Special 1 $20 $7 CAD per month 2 $240 $84 billed yearly A plus s…" at bounding box center [265, 485] width 499 height 335
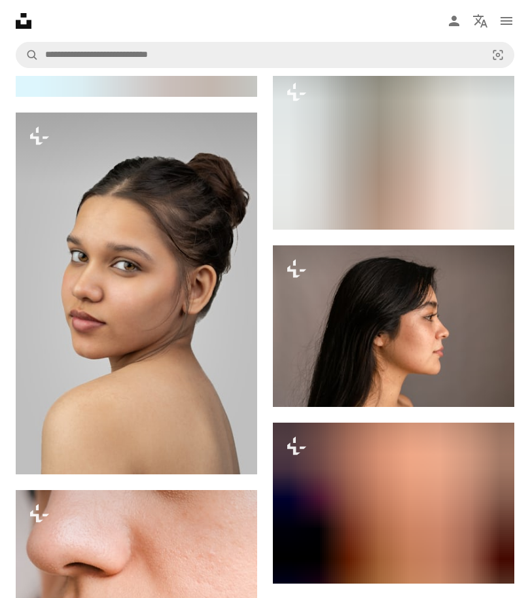
scroll to position [1969, 0]
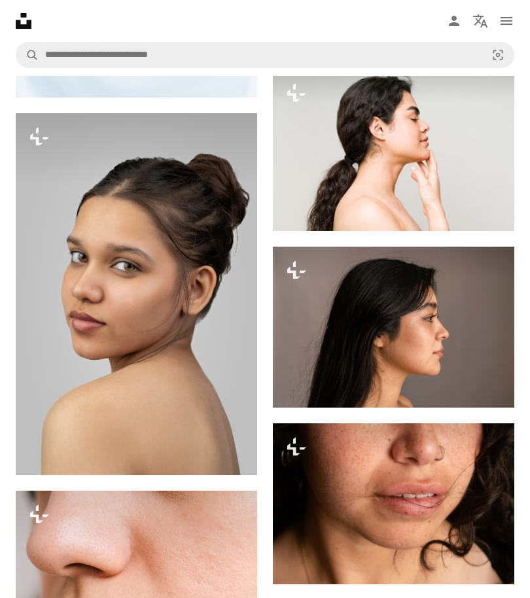
click at [138, 355] on img at bounding box center [137, 294] width 242 height 363
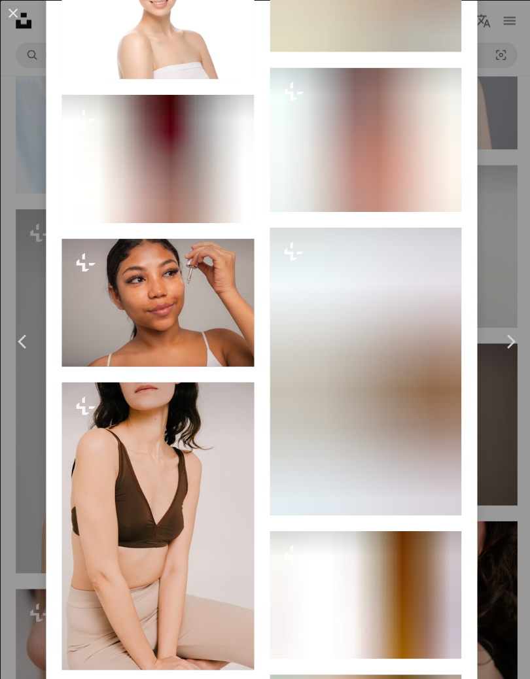
scroll to position [9616, 0]
